Goal: Use online tool/utility

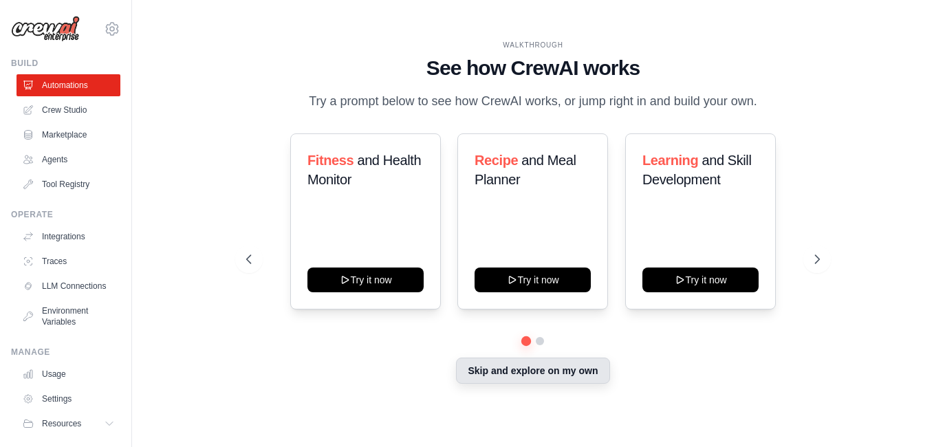
click at [541, 373] on button "Skip and explore on my own" at bounding box center [532, 371] width 153 height 26
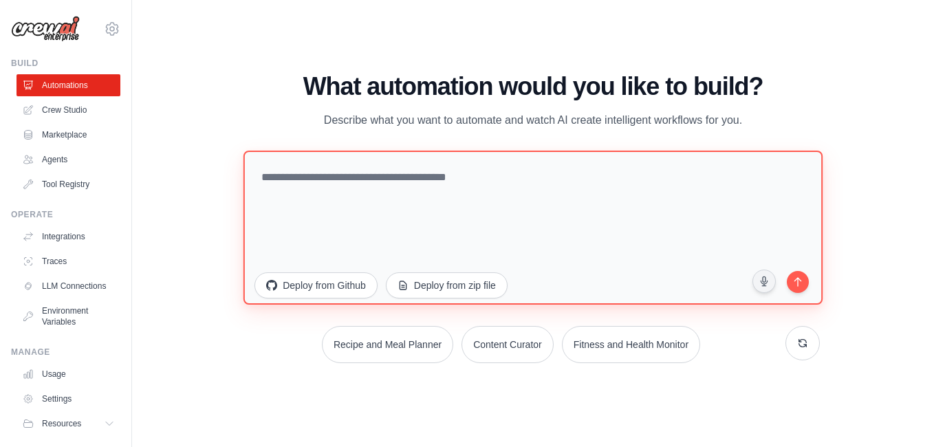
click at [393, 196] on textarea at bounding box center [532, 228] width 579 height 154
click at [488, 183] on textarea at bounding box center [532, 228] width 579 height 154
paste textarea "*"
type textarea "*"
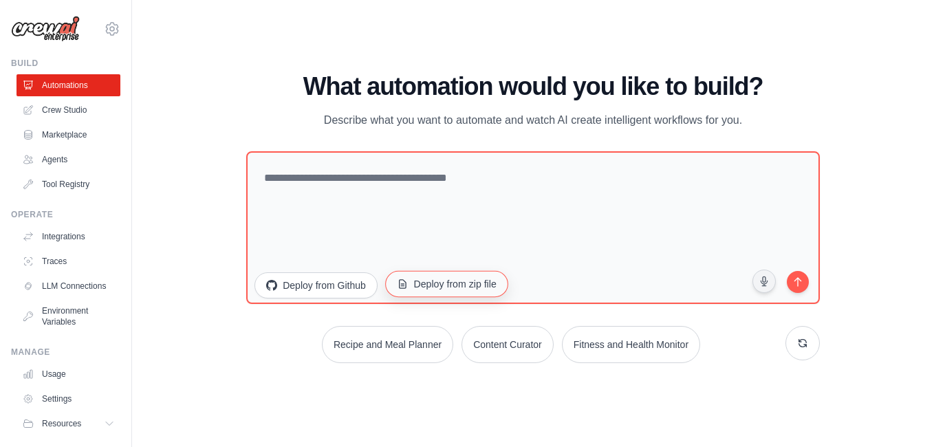
click at [402, 283] on icon "button" at bounding box center [402, 284] width 11 height 11
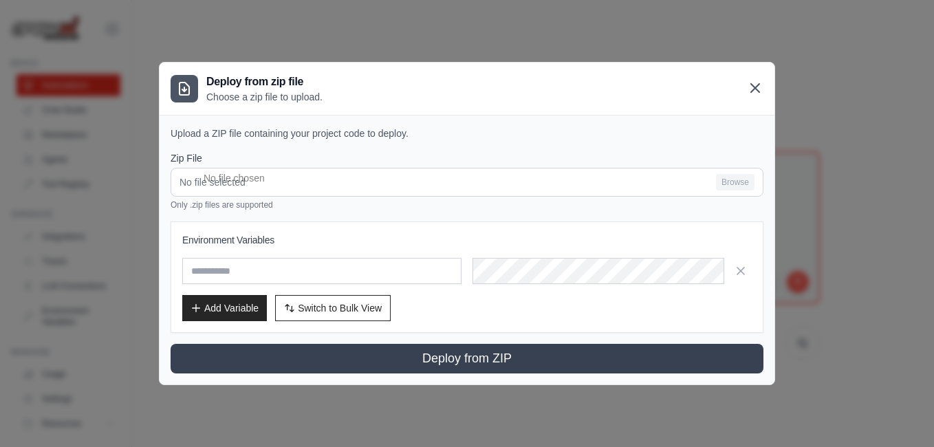
click at [752, 92] on icon at bounding box center [755, 88] width 8 height 8
